Goal: Task Accomplishment & Management: Manage account settings

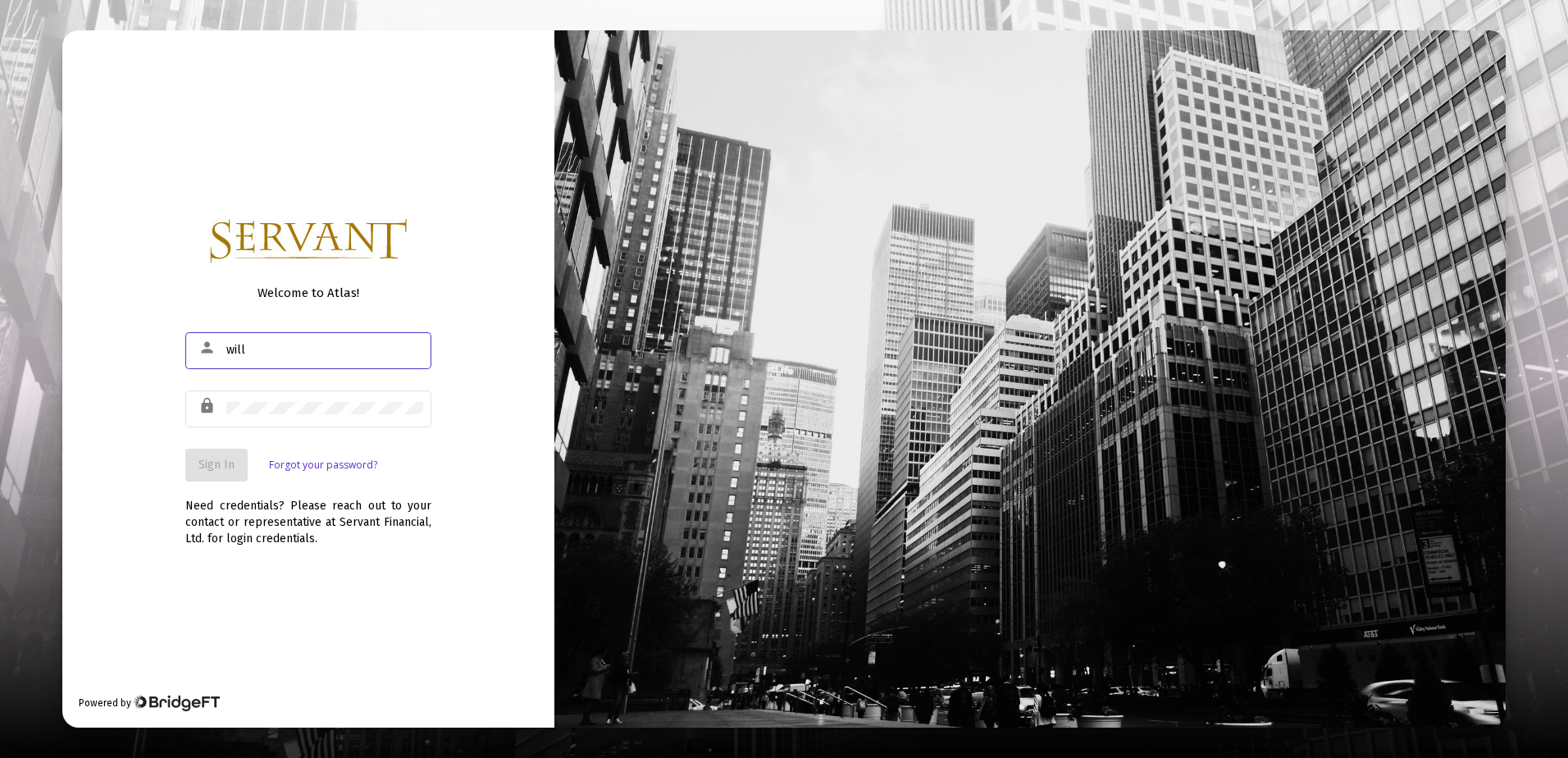
type input "williamw.anthony@gmail.com"
click at [224, 457] on button "Sign In" at bounding box center [216, 465] width 62 height 33
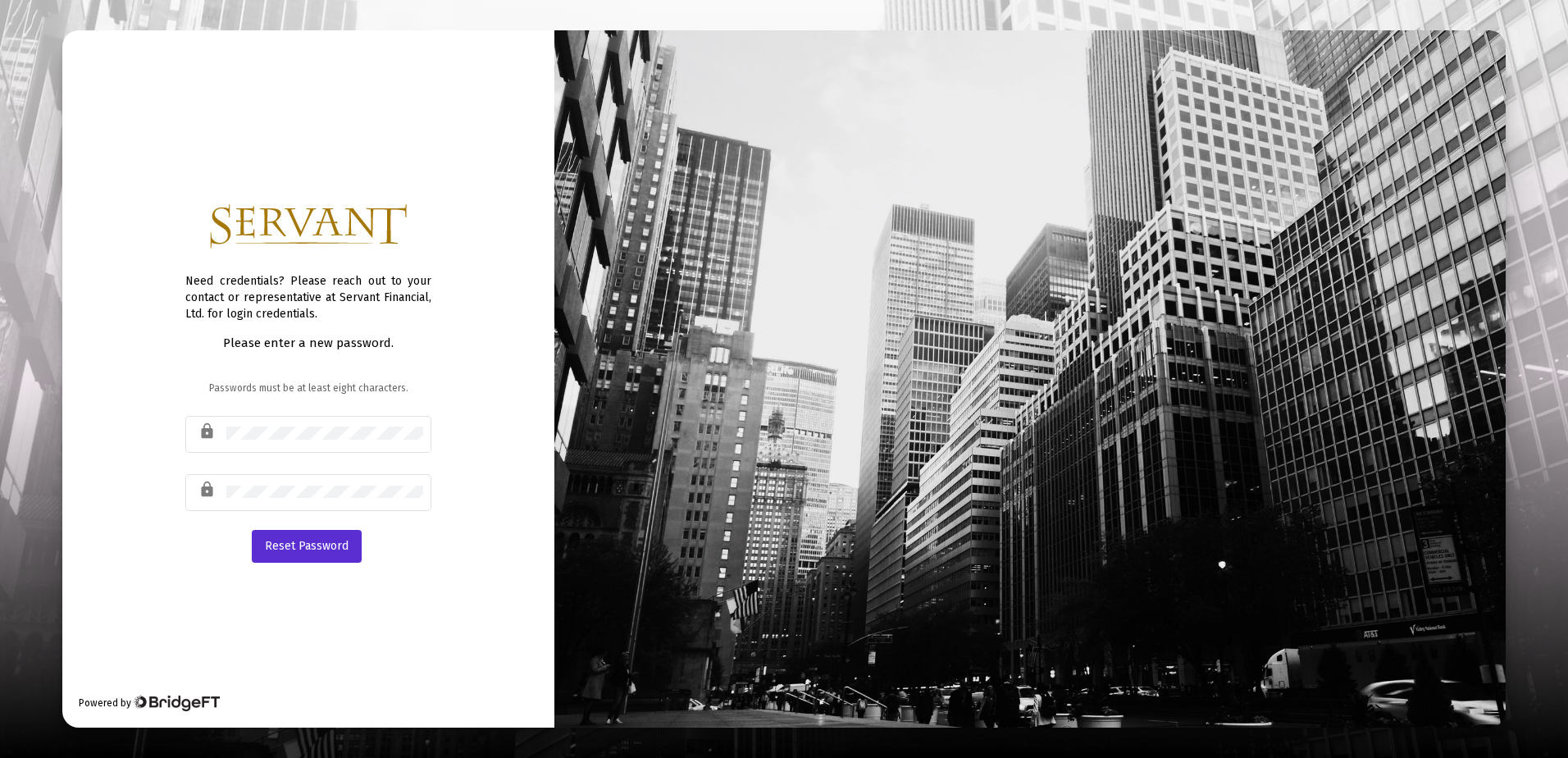
click at [458, 440] on div "Need credentials? Please reach out to your contact or representative at Servant…" at bounding box center [308, 379] width 492 height 697
click at [310, 542] on span "Reset Password" at bounding box center [306, 546] width 83 height 14
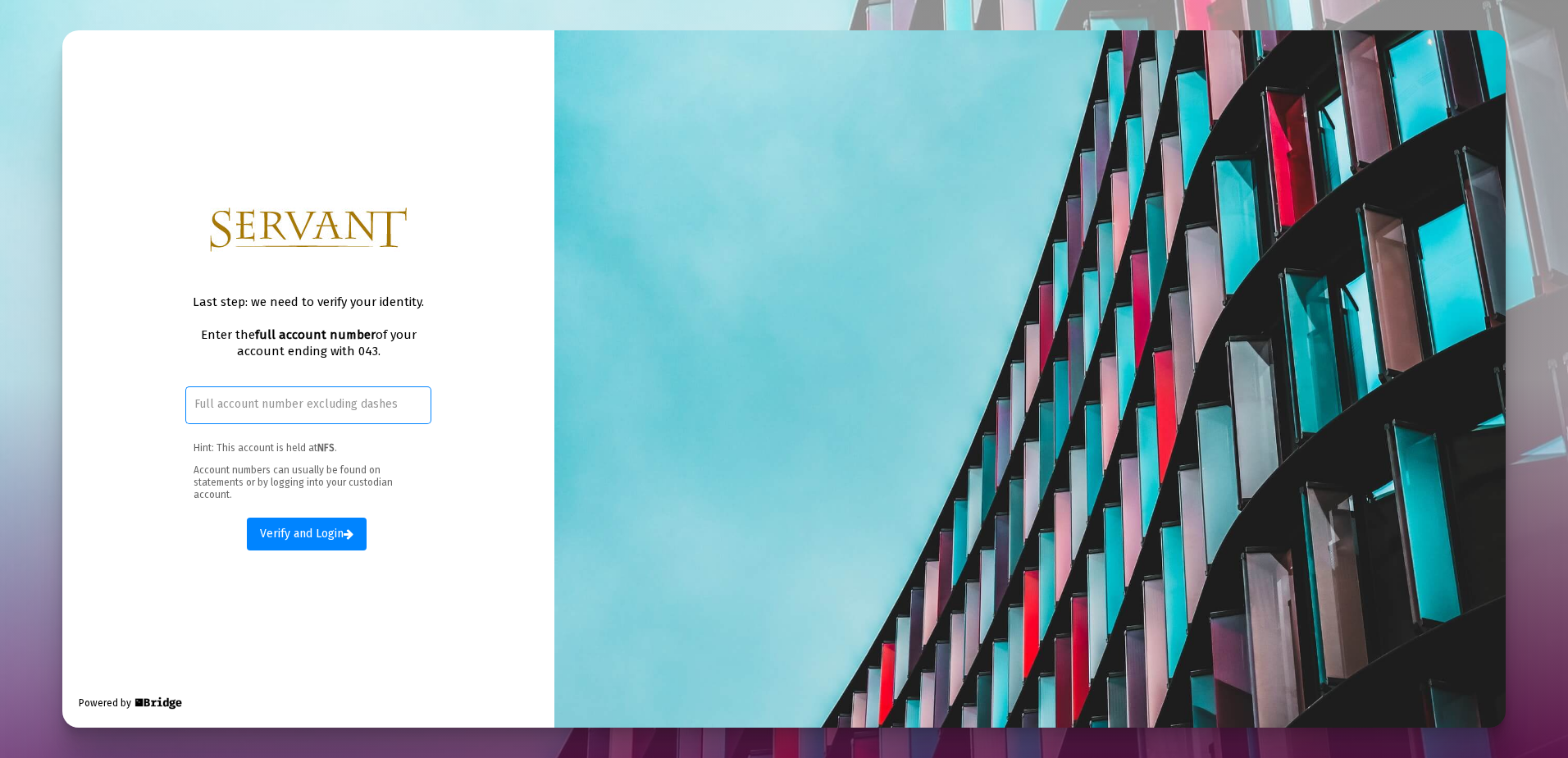
click at [311, 407] on input "text" at bounding box center [308, 405] width 229 height 13
drag, startPoint x: 336, startPoint y: 390, endPoint x: 227, endPoint y: 406, distance: 110.2
click at [227, 408] on input "text" at bounding box center [308, 405] width 229 height 13
paste input "637669043"
type input "637669043"
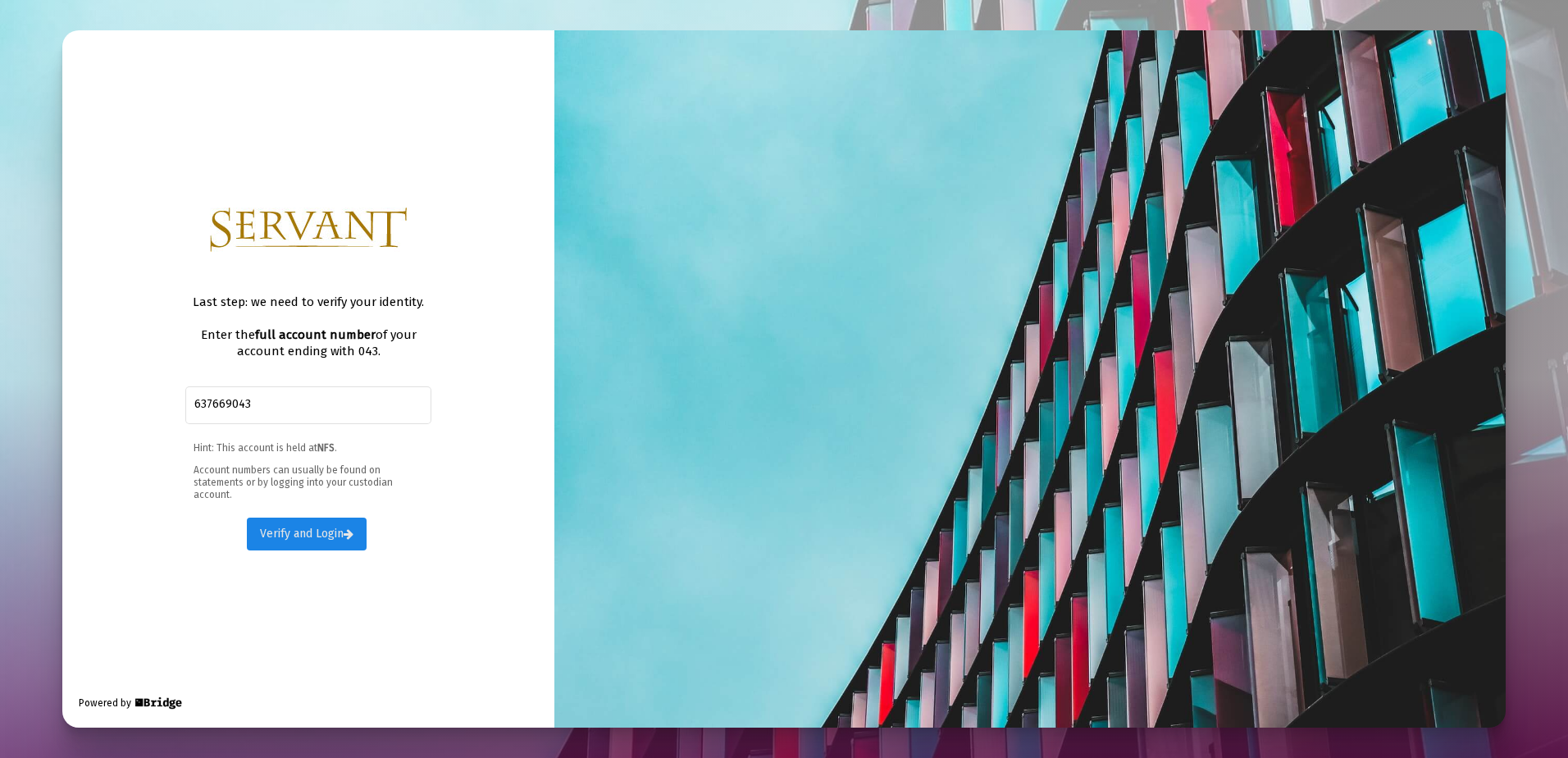
click at [305, 533] on span "Verify and Login" at bounding box center [307, 533] width 94 height 14
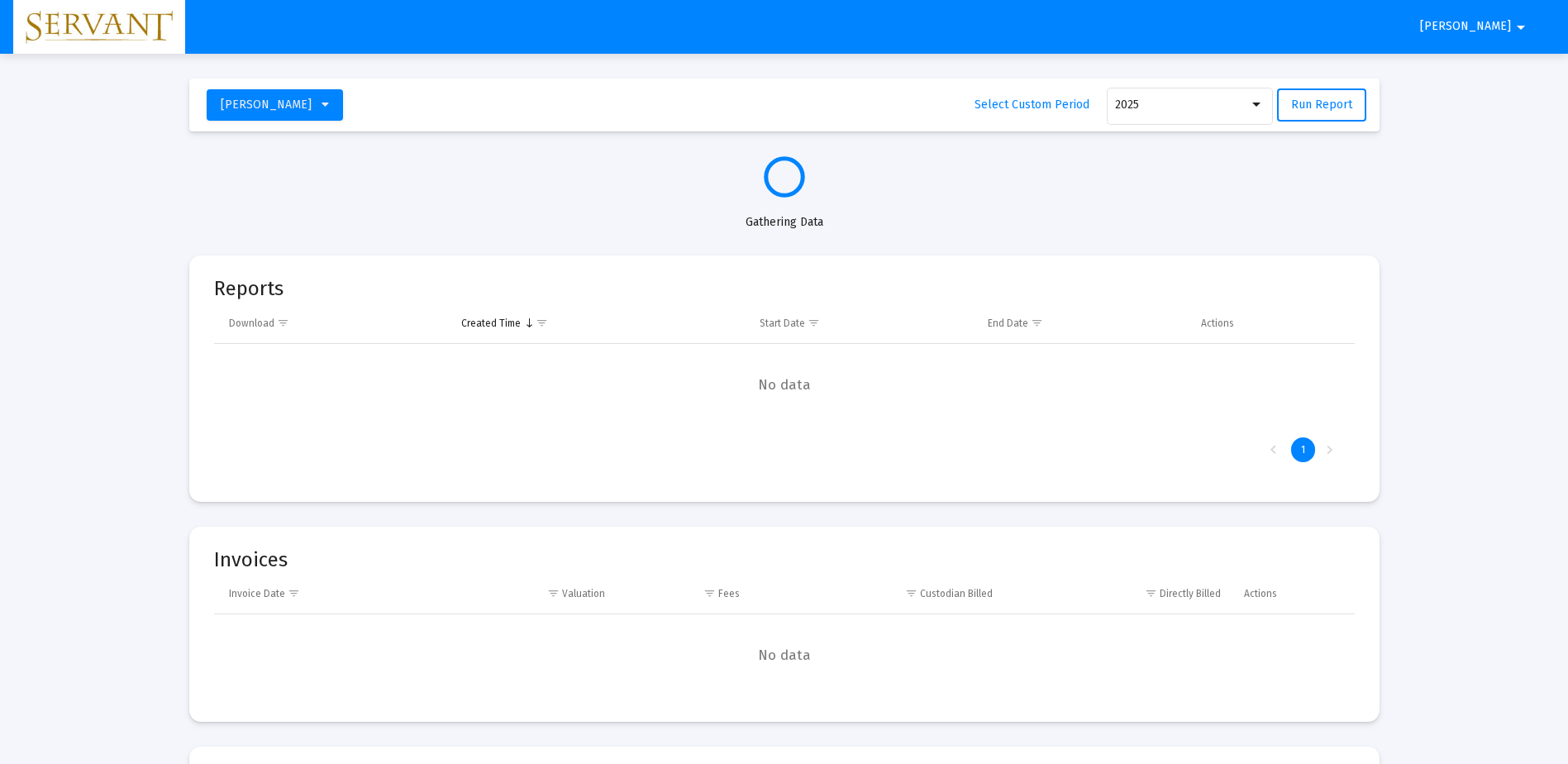
select select "View all"
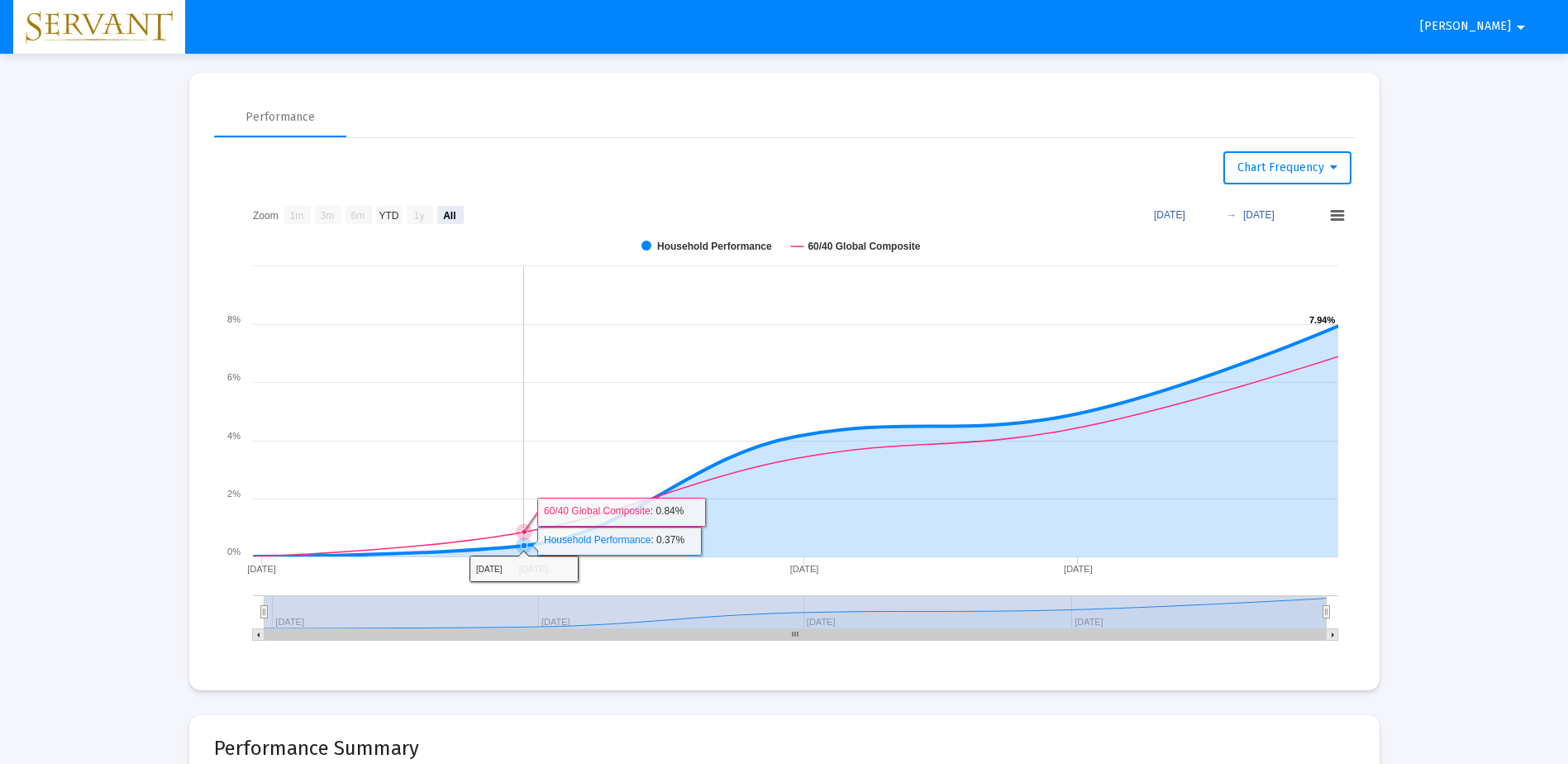
scroll to position [992, 0]
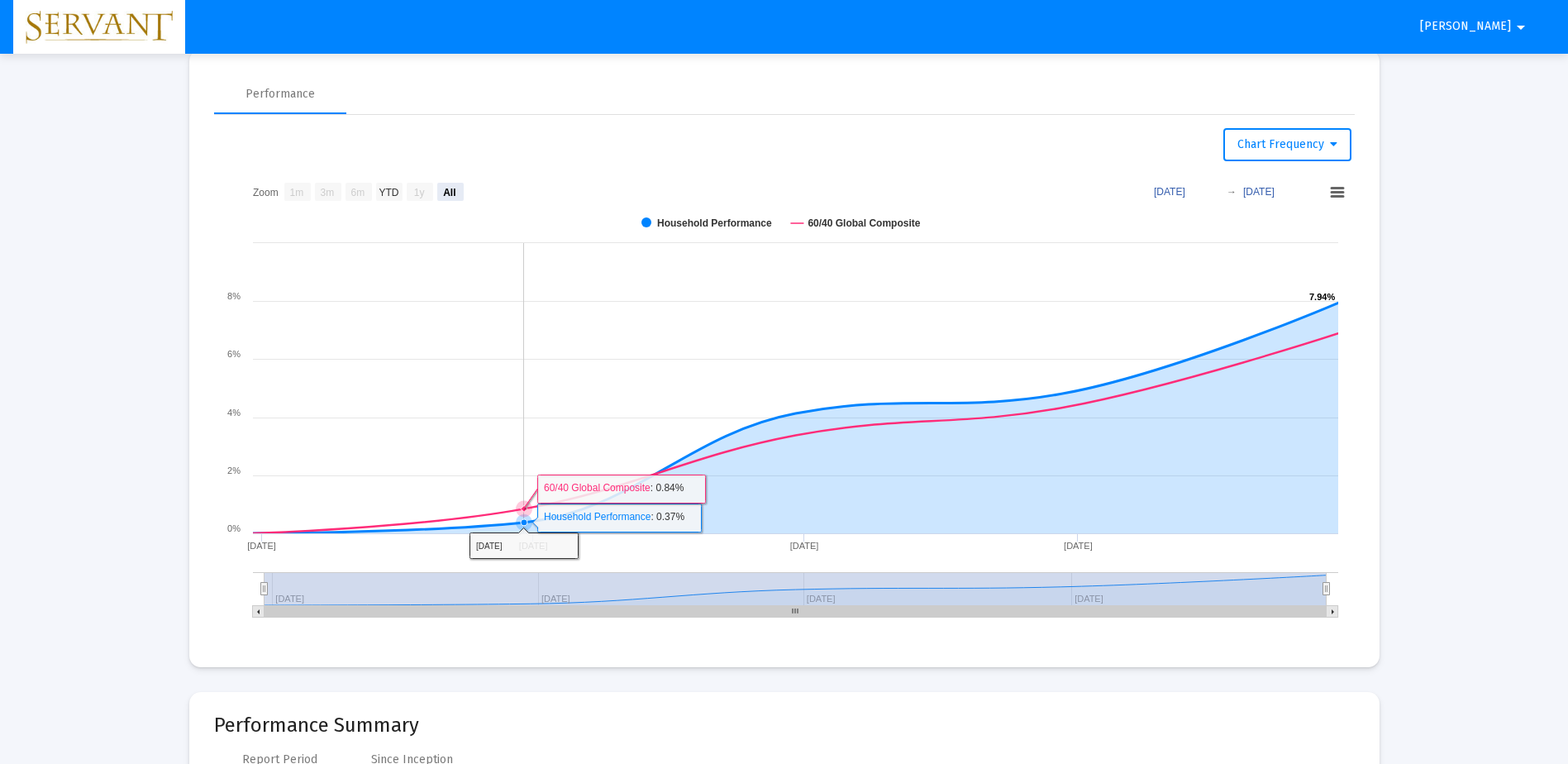
click at [491, 514] on icon at bounding box center [795, 432] width 1085 height 200
click at [462, 517] on icon at bounding box center [795, 432] width 1085 height 200
click at [451, 512] on icon at bounding box center [795, 432] width 1085 height 200
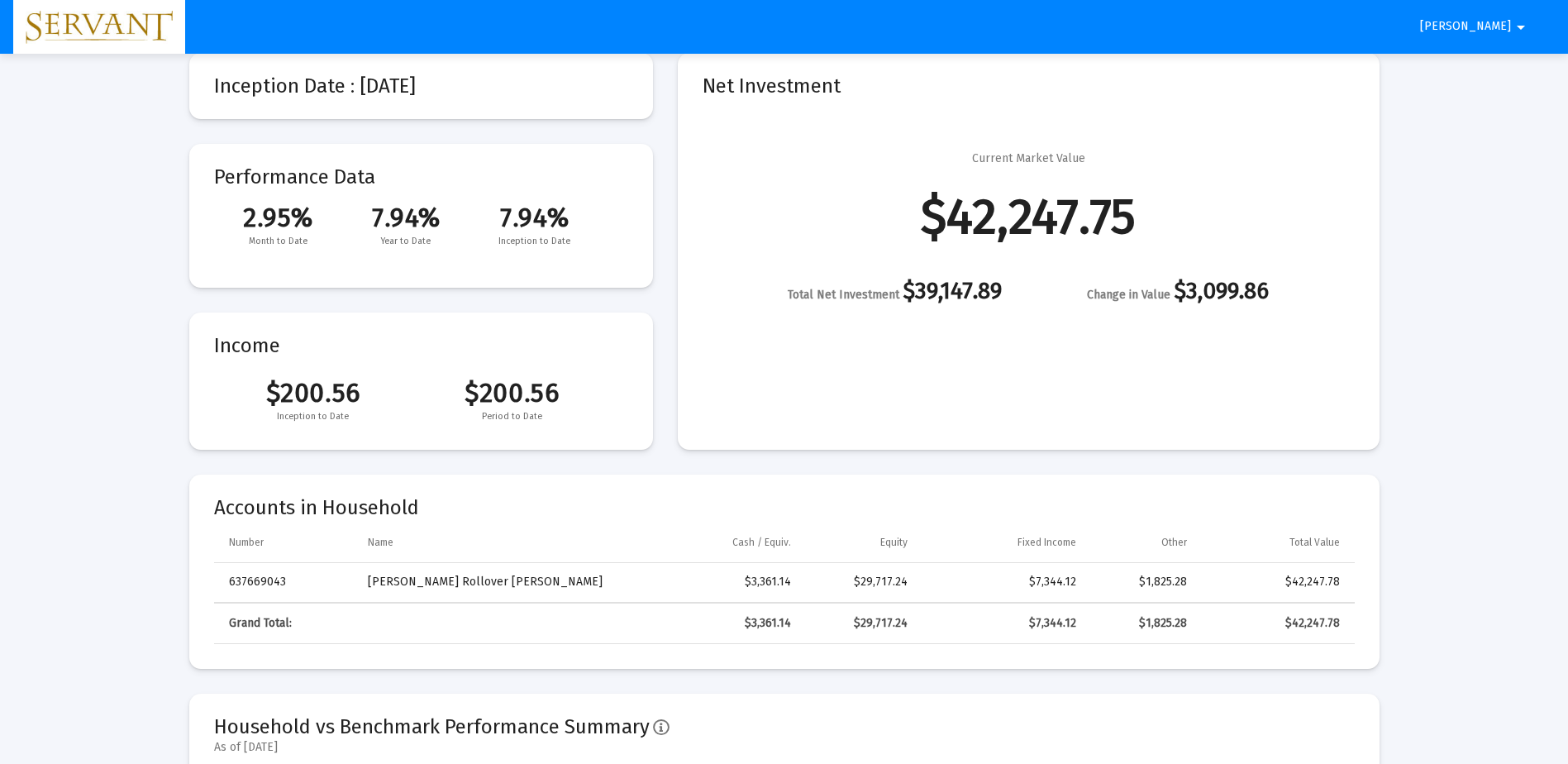
scroll to position [0, 0]
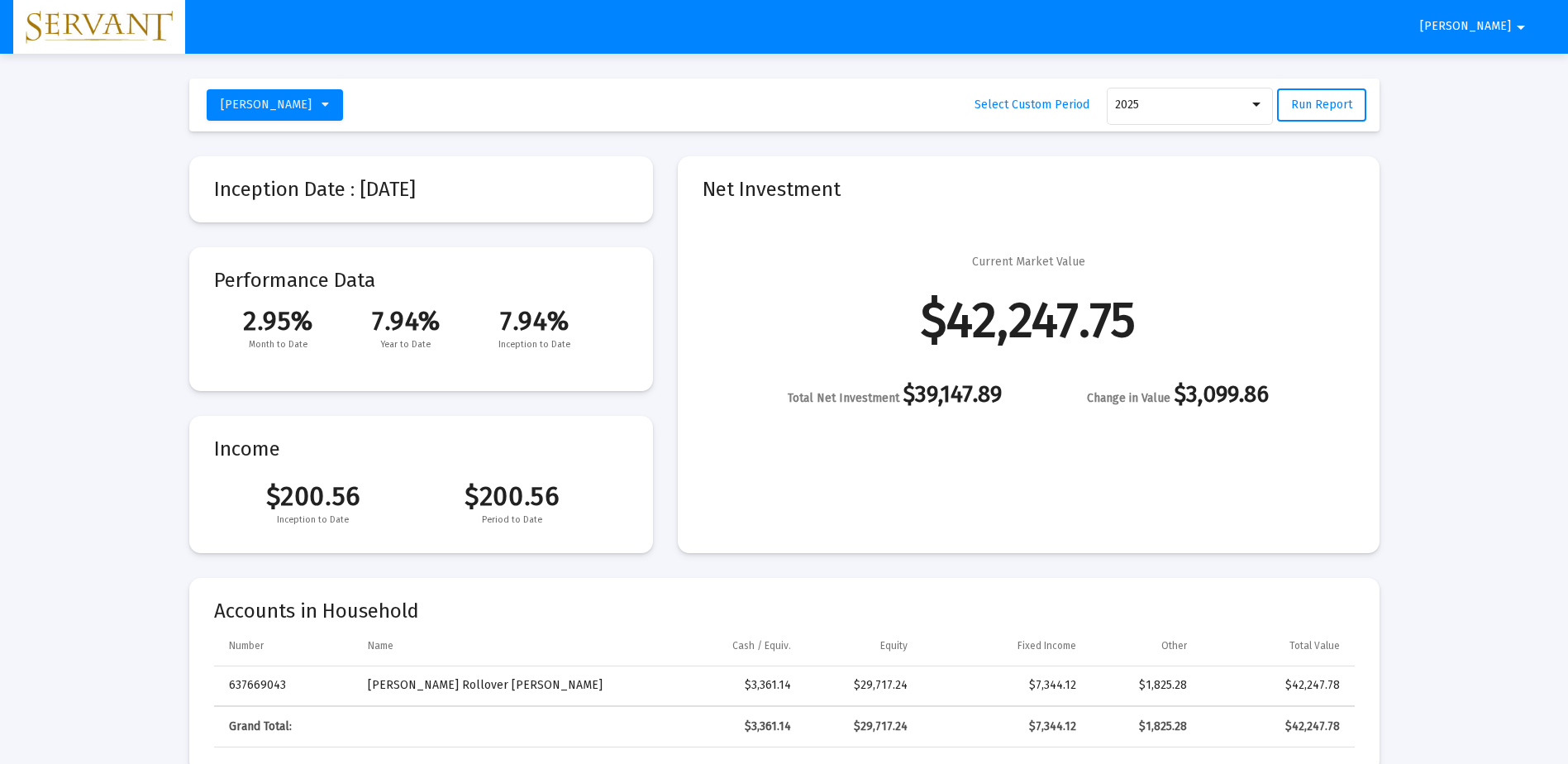
click at [1519, 25] on mat-icon "arrow_drop_down" at bounding box center [1521, 27] width 20 height 33
click at [1515, 66] on button "Logout" at bounding box center [1499, 69] width 93 height 40
